Goal: Transaction & Acquisition: Purchase product/service

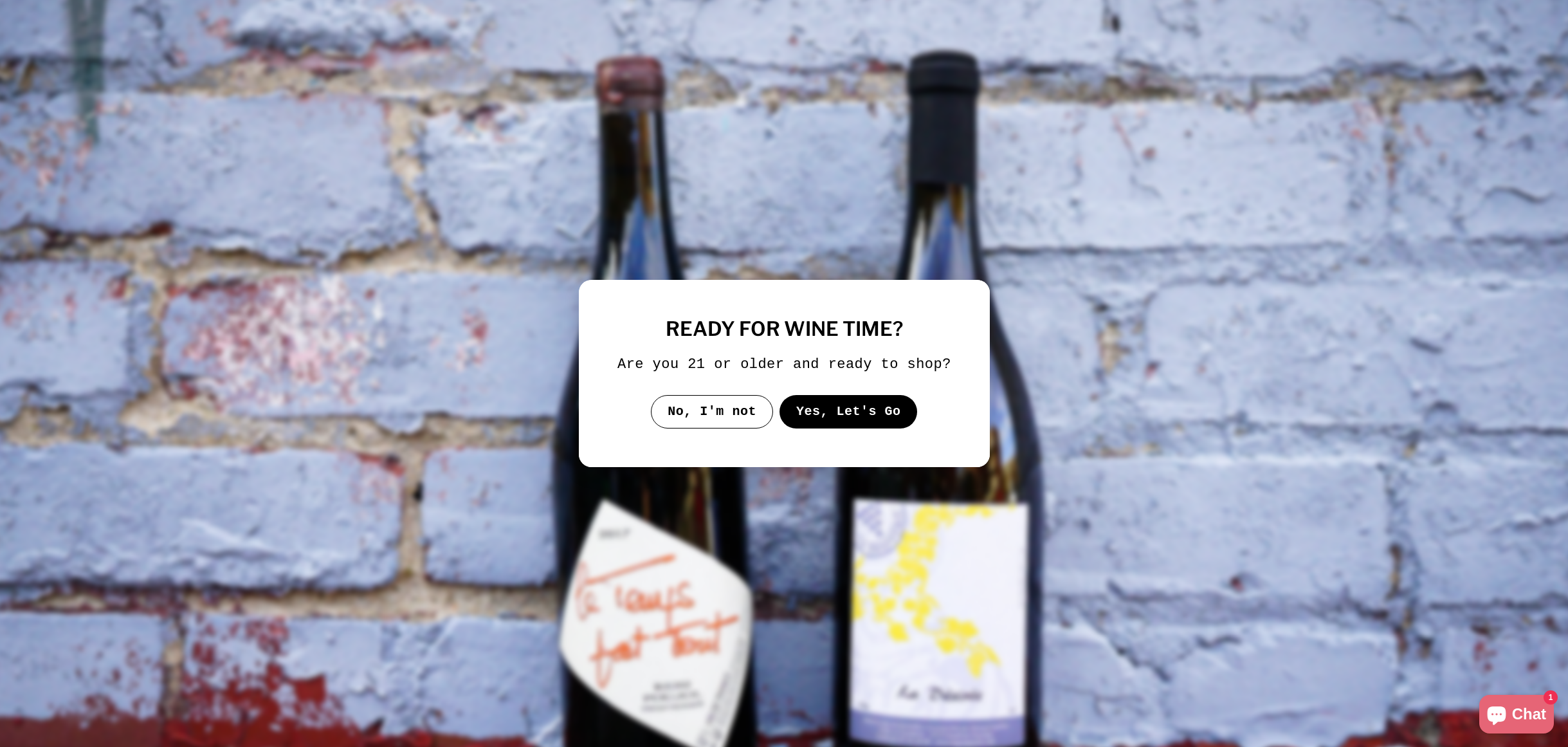
click at [850, 428] on button "Yes, Let's Go" at bounding box center [848, 411] width 138 height 34
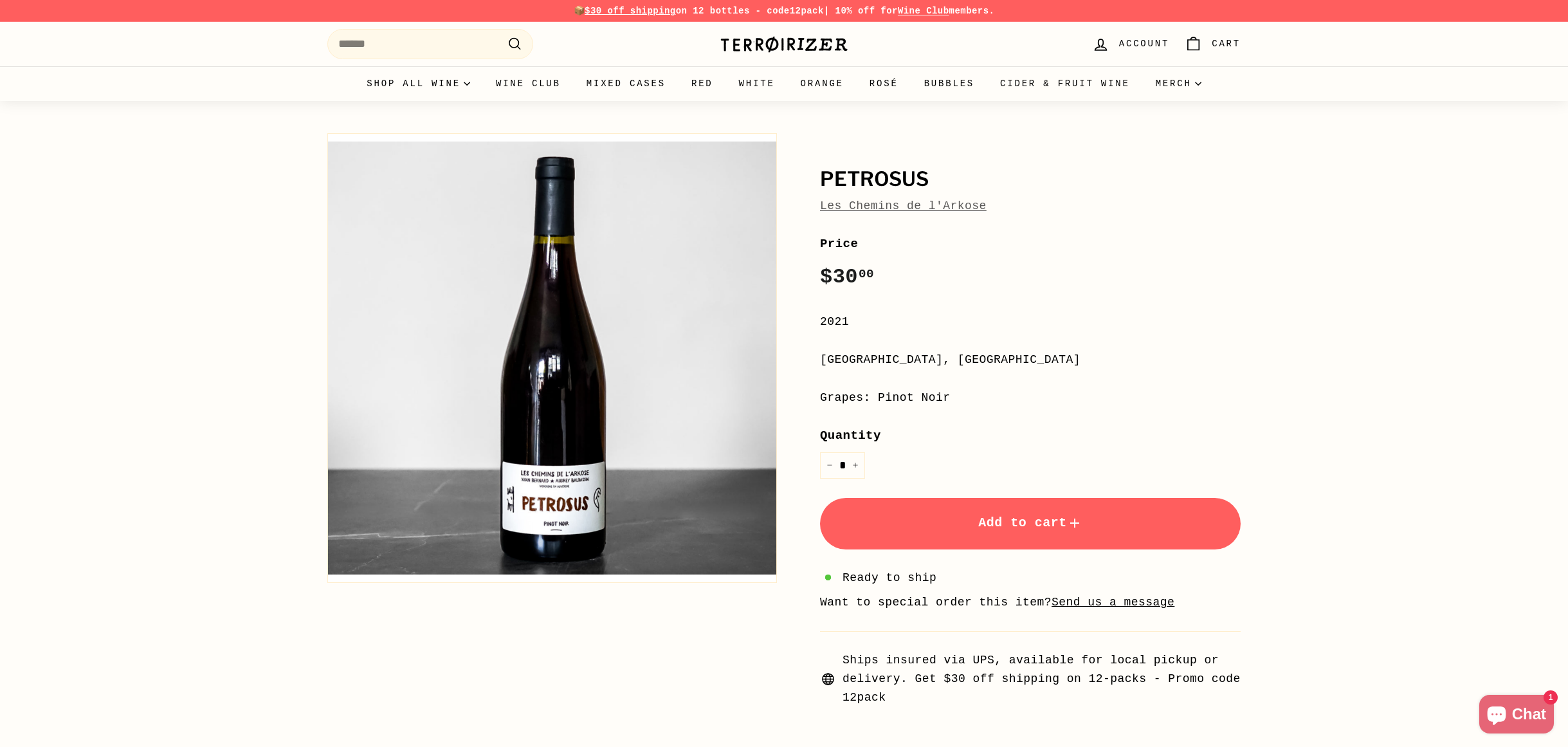
click at [850, 427] on button "Yes, Let's Go" at bounding box center [846, 410] width 134 height 33
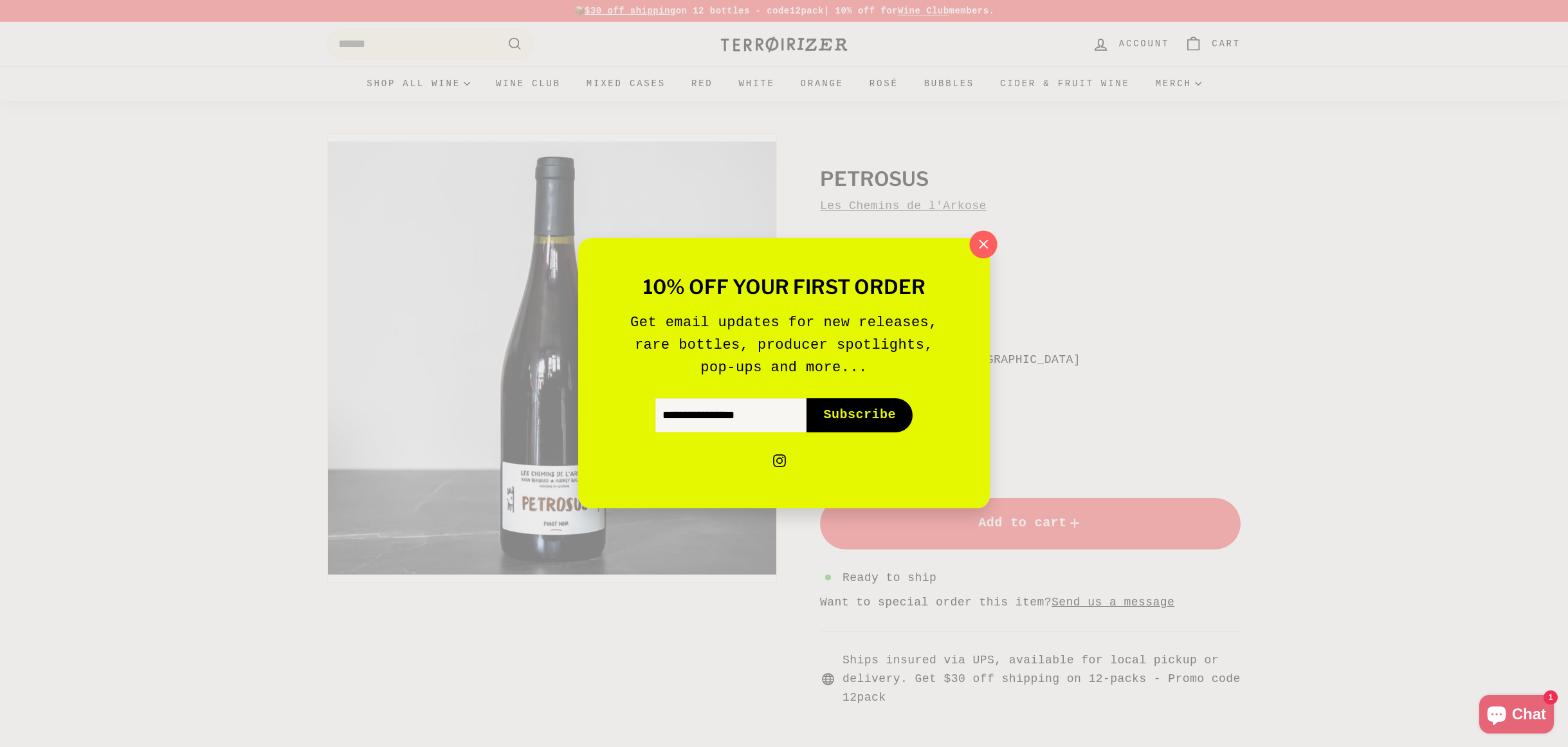
click at [988, 254] on button ""Close (esc)"" at bounding box center [983, 245] width 28 height 28
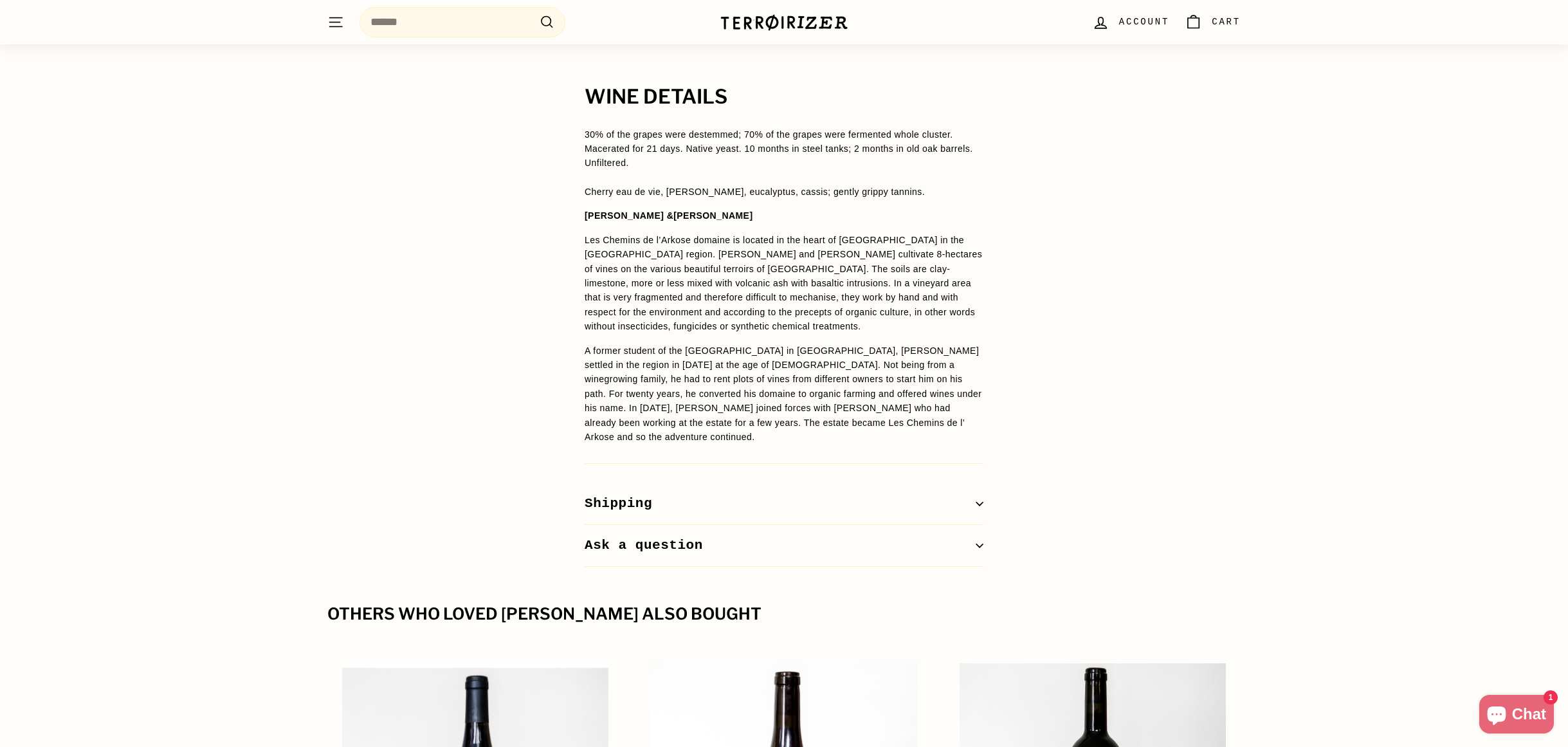
scroll to position [1332, 0]
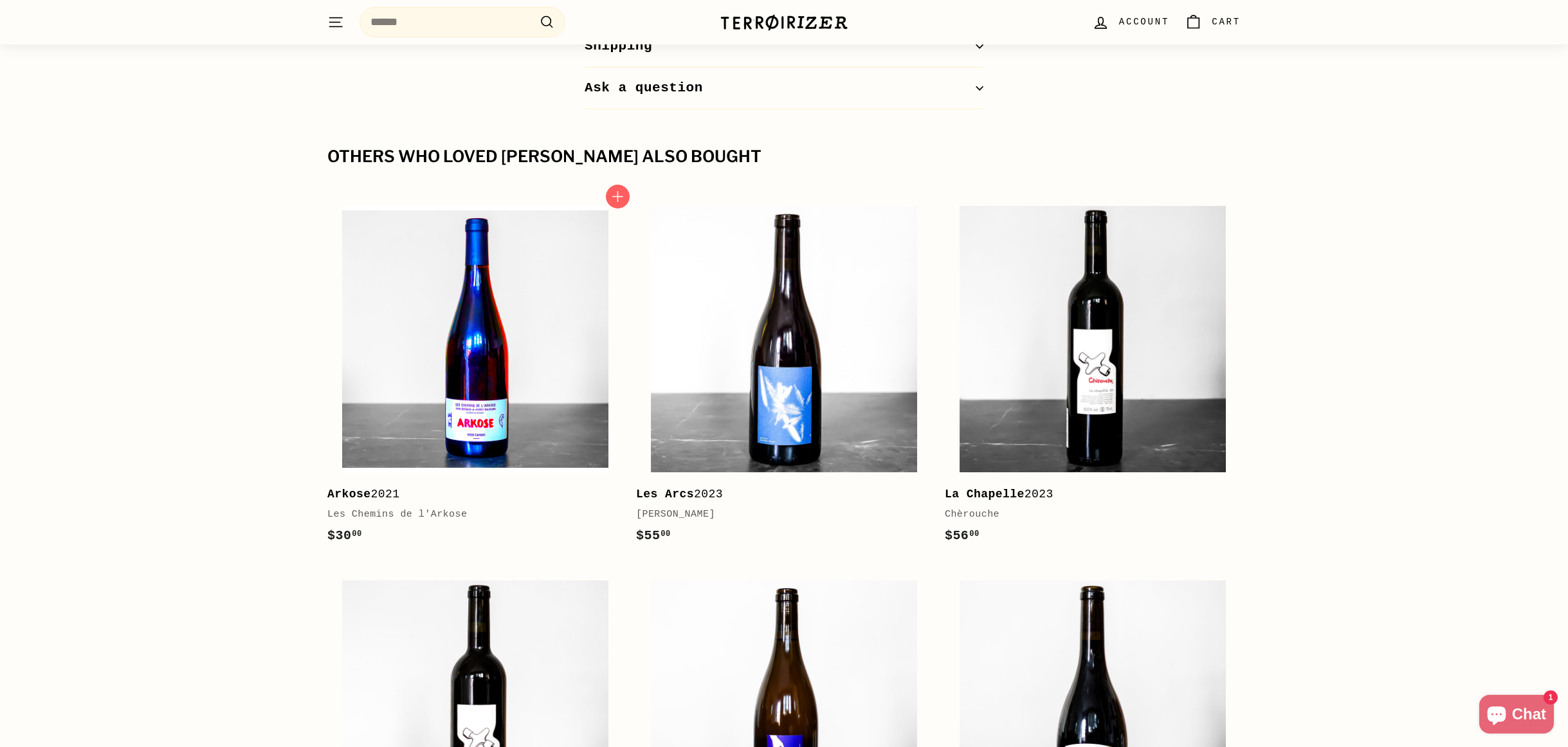
click at [554, 386] on img at bounding box center [475, 339] width 266 height 266
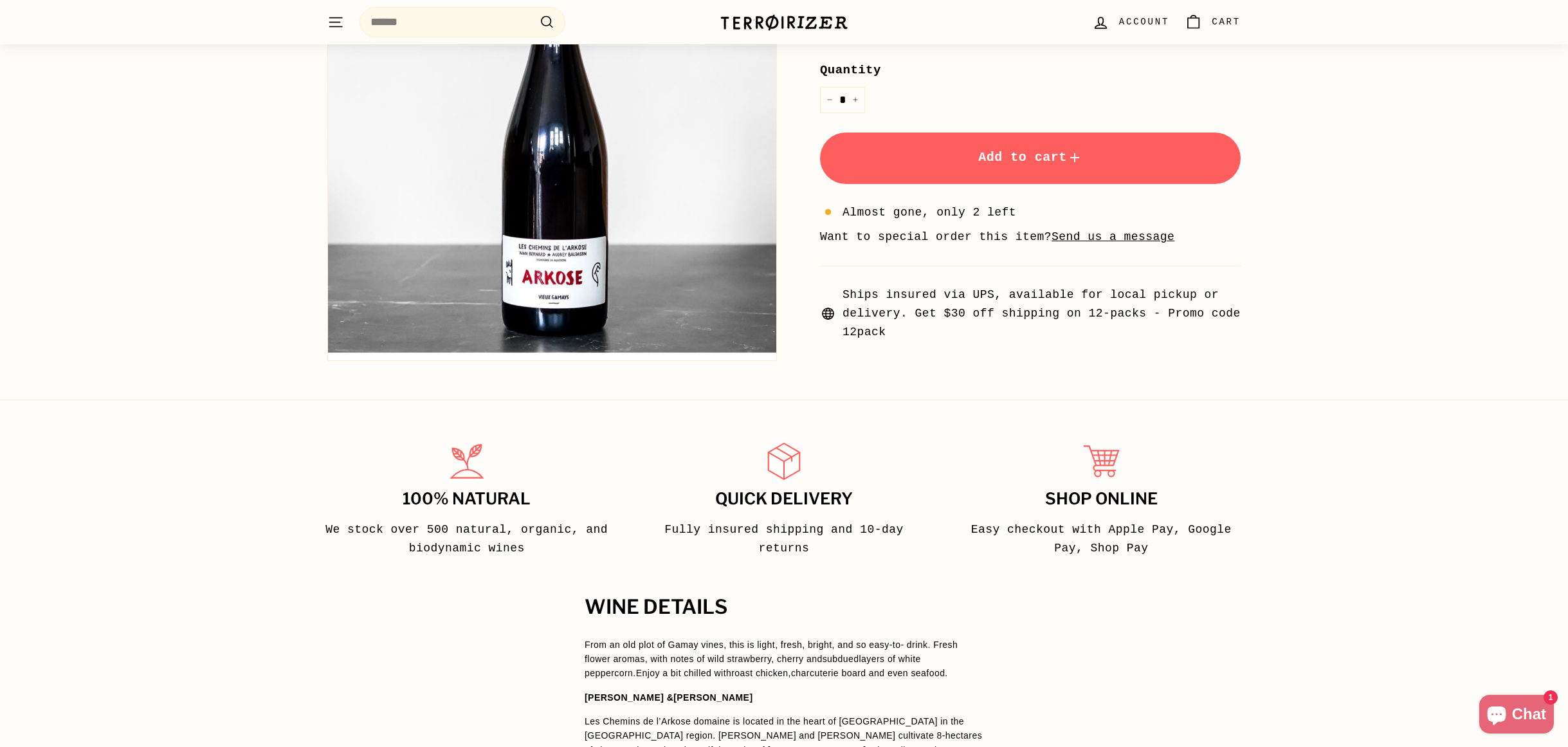
scroll to position [681, 0]
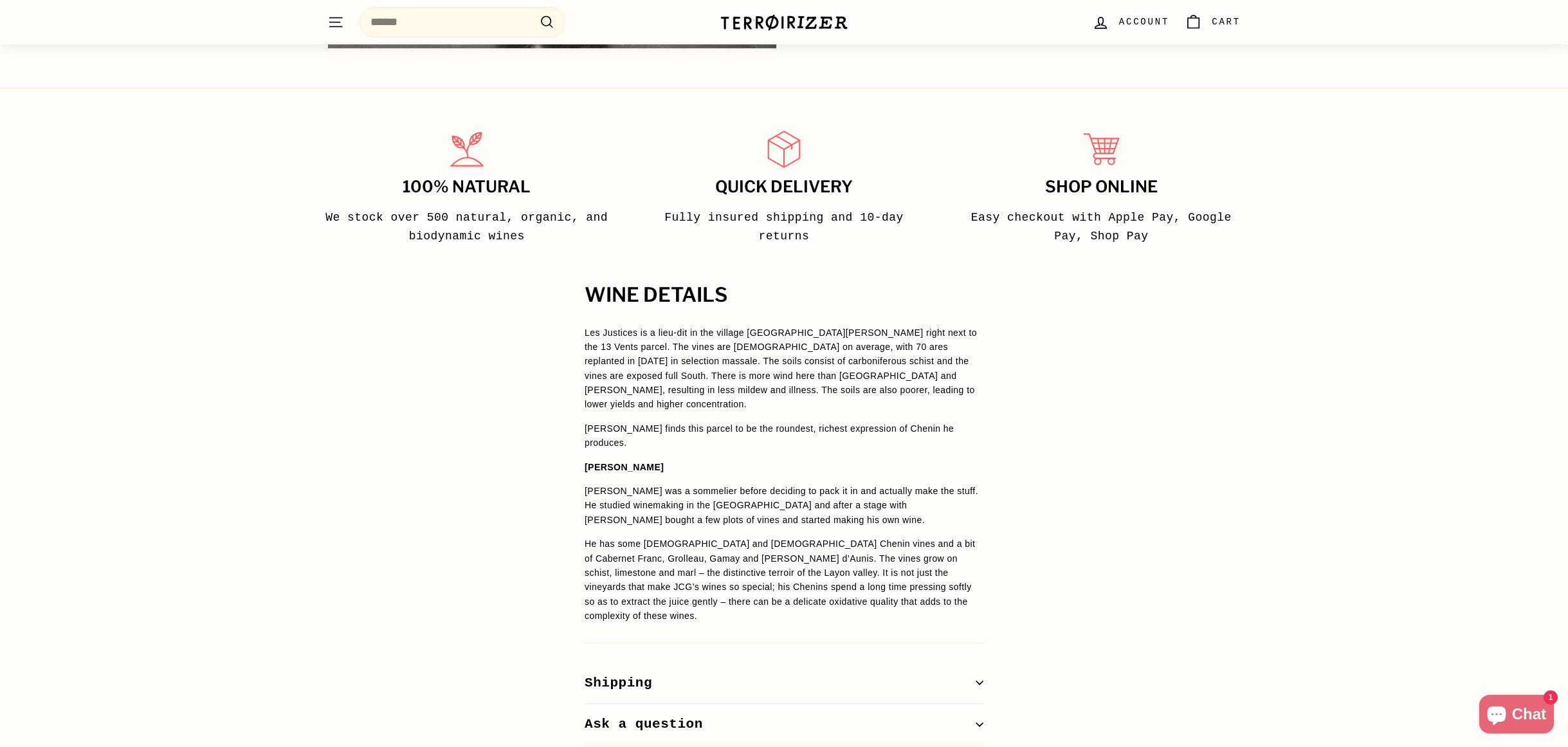
scroll to position [681, 0]
